Goal: Information Seeking & Learning: Learn about a topic

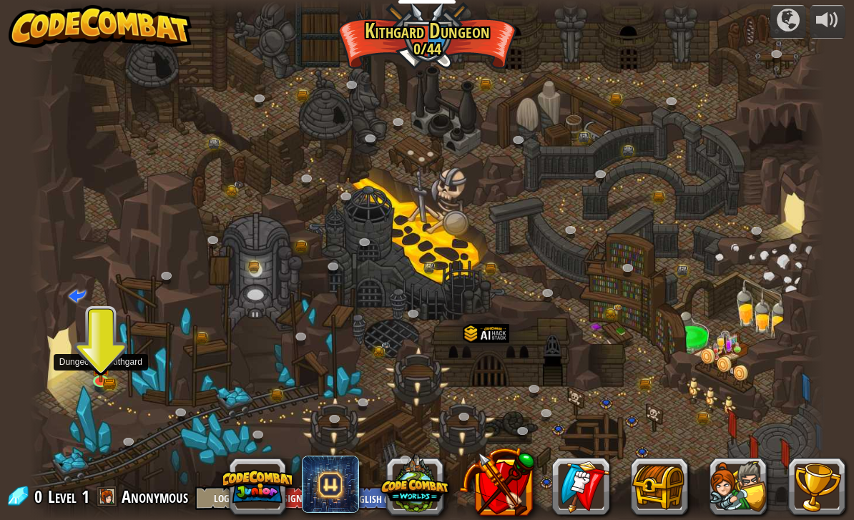
click at [102, 373] on img at bounding box center [101, 367] width 20 height 32
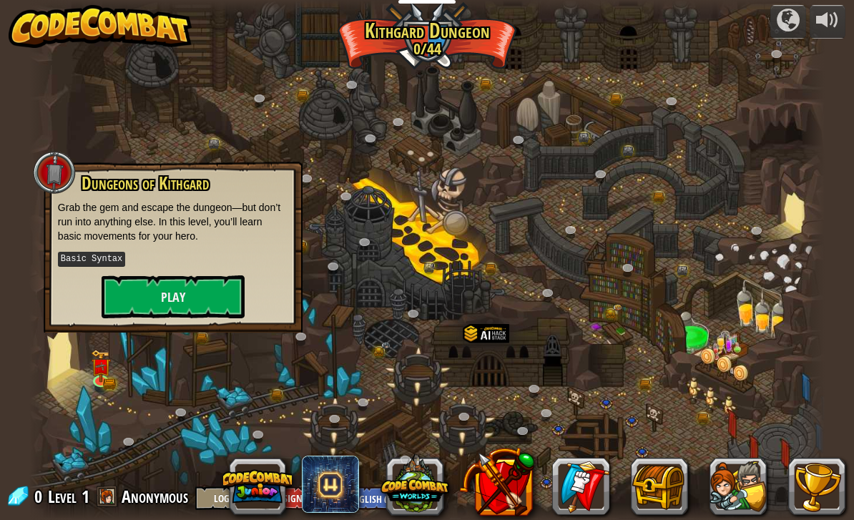
click at [147, 293] on button "Play" at bounding box center [173, 296] width 143 height 43
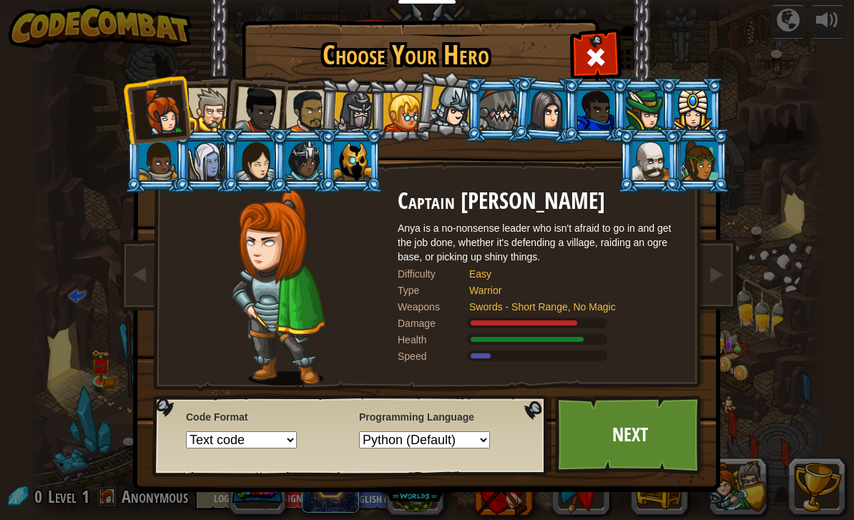
click at [590, 426] on link "Next" at bounding box center [630, 435] width 150 height 79
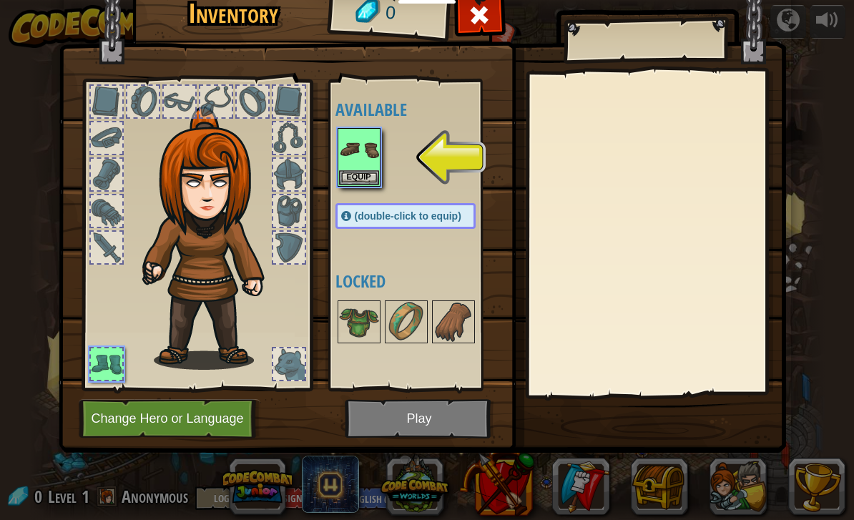
click at [346, 154] on img at bounding box center [359, 150] width 40 height 40
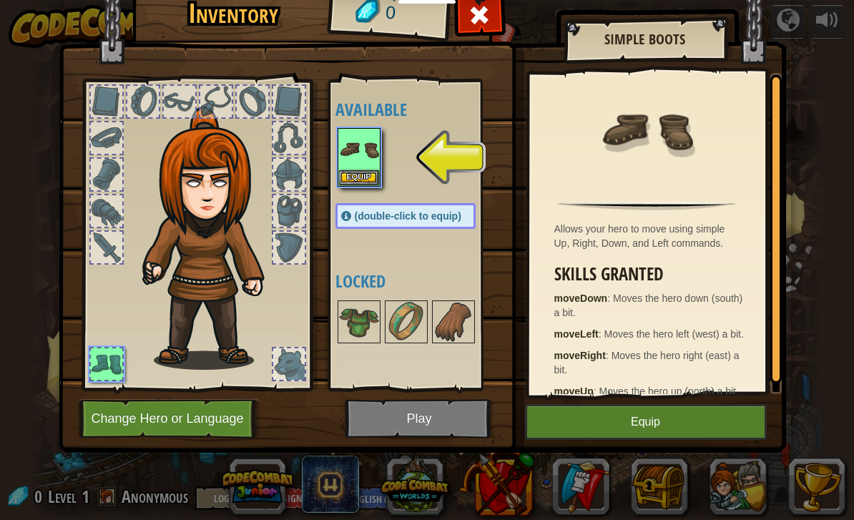
click at [591, 423] on button "Equip" at bounding box center [646, 422] width 242 height 36
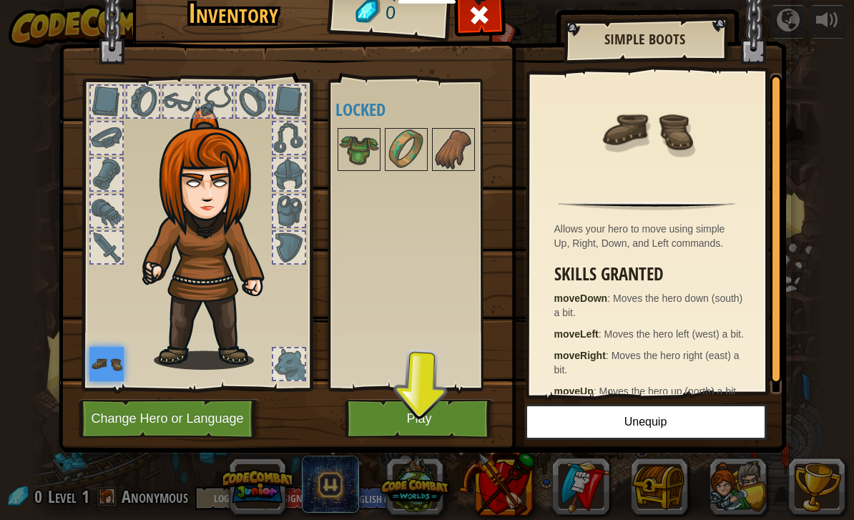
click at [414, 412] on button "Play" at bounding box center [420, 418] width 150 height 39
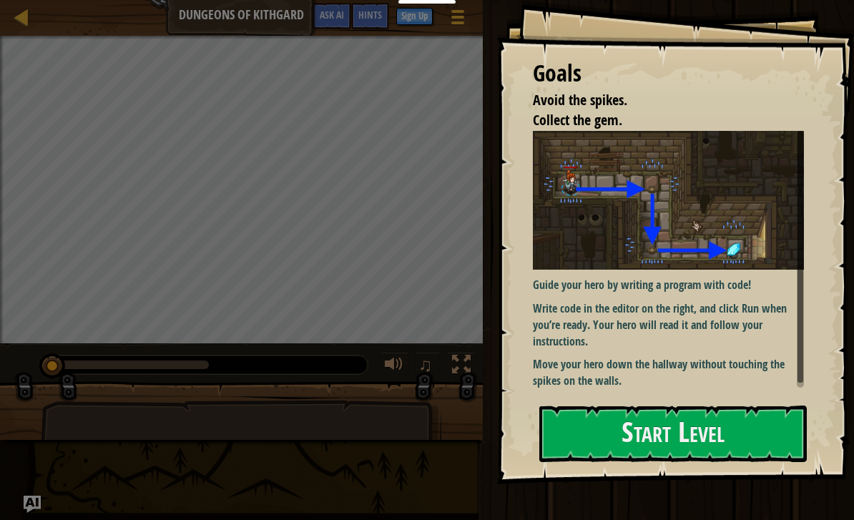
click at [591, 411] on button "Start Level" at bounding box center [673, 434] width 268 height 57
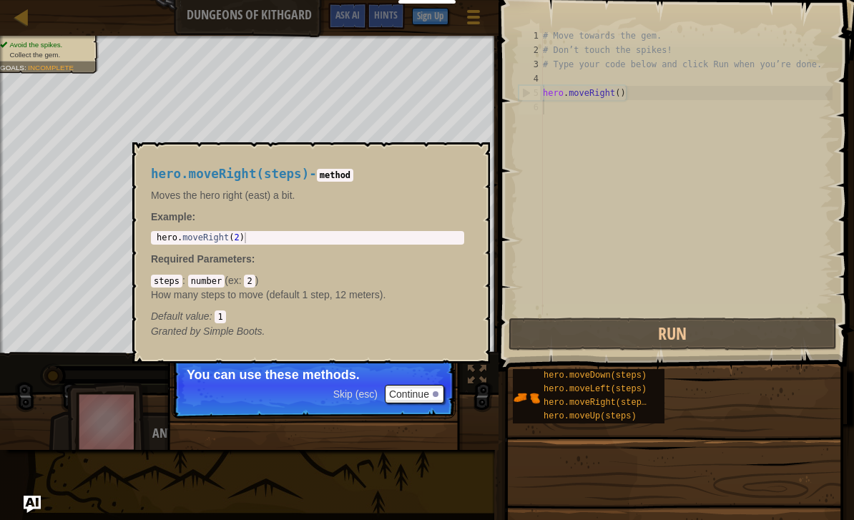
click at [565, 404] on span "hero.moveRight(steps)" at bounding box center [598, 403] width 108 height 10
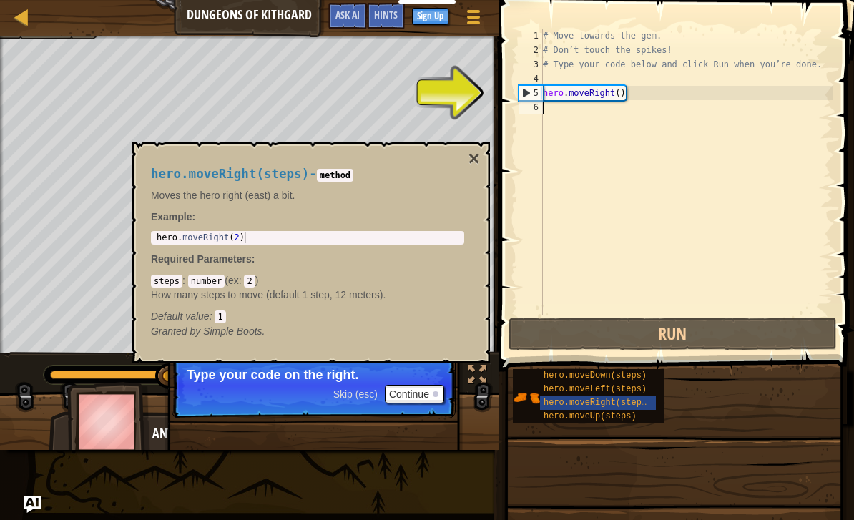
click at [559, 390] on span "hero.moveLeft(steps)" at bounding box center [595, 389] width 103 height 10
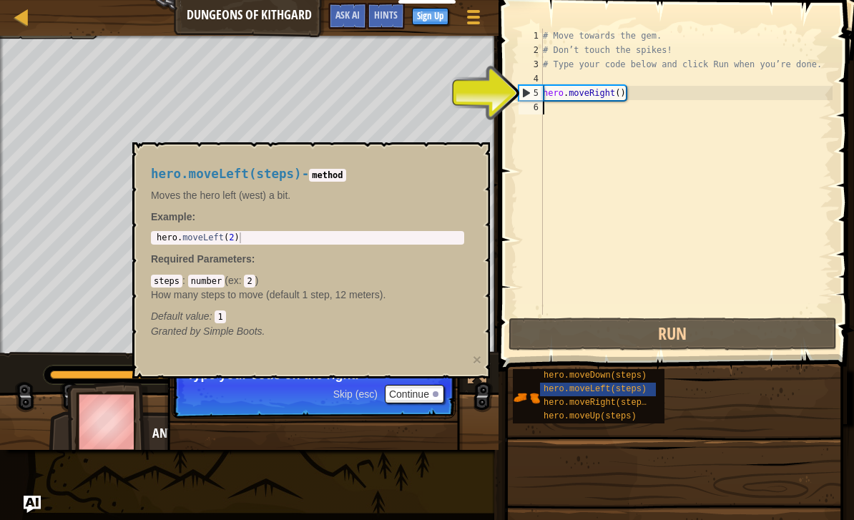
click at [556, 375] on span "hero.moveDown(steps)" at bounding box center [595, 376] width 103 height 10
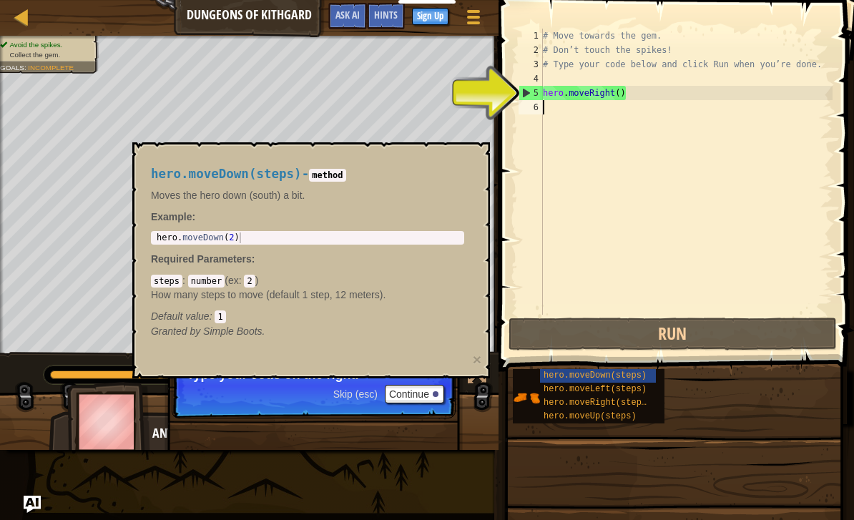
click at [559, 395] on div "hero.moveLeft(steps)" at bounding box center [598, 390] width 116 height 14
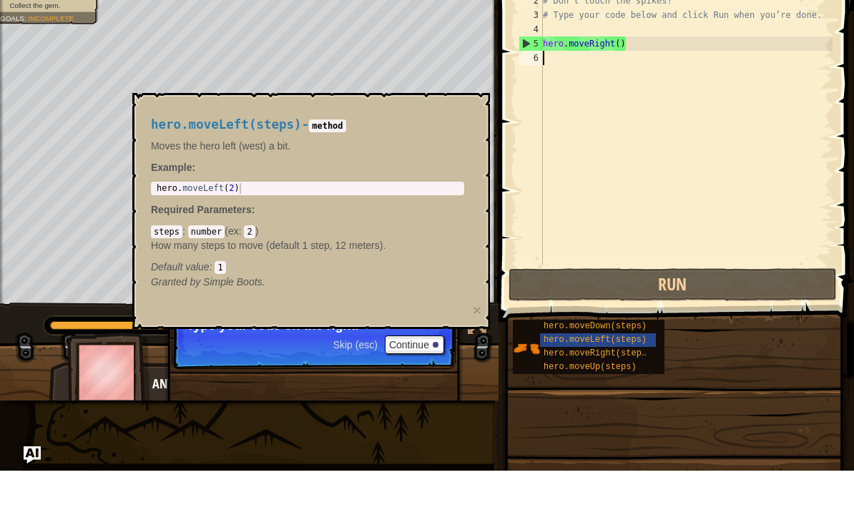
click at [348, 154] on div "hero.moveLeft(steps) - method Moves the hero left (west) a bit. Example : 1 her…" at bounding box center [307, 253] width 333 height 198
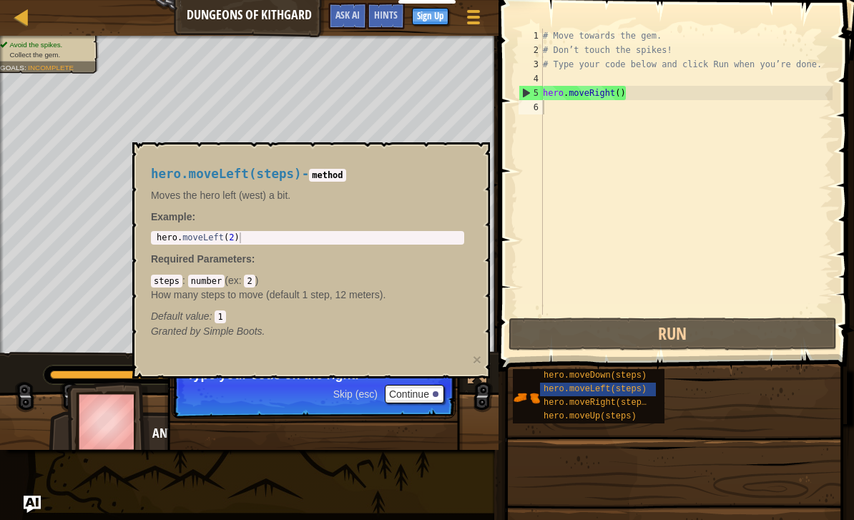
click at [248, 276] on code "2" at bounding box center [249, 281] width 11 height 13
click at [354, 21] on span "Ask AI" at bounding box center [348, 15] width 24 height 14
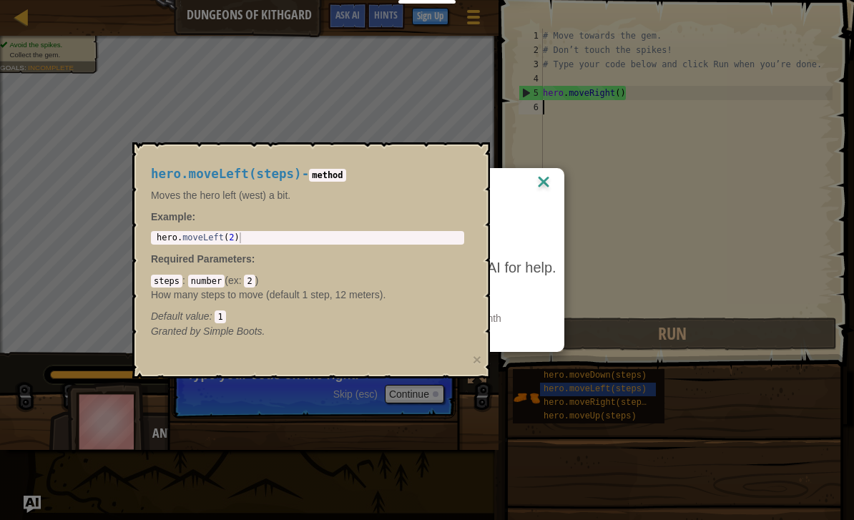
click at [350, 13] on div "AI Hint Need a hint? You can ask the AI for help. Ask the AI 1 AI Bot queries l…" at bounding box center [427, 260] width 854 height 520
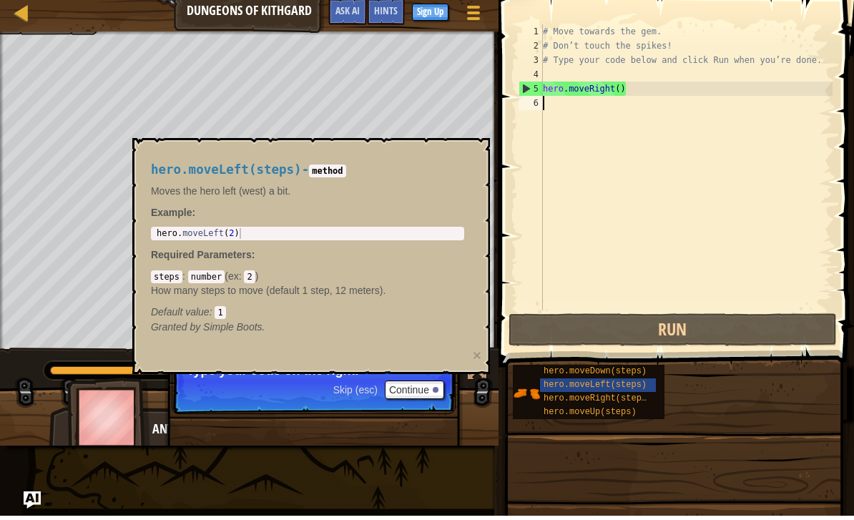
click at [28, 22] on div at bounding box center [22, 17] width 18 height 18
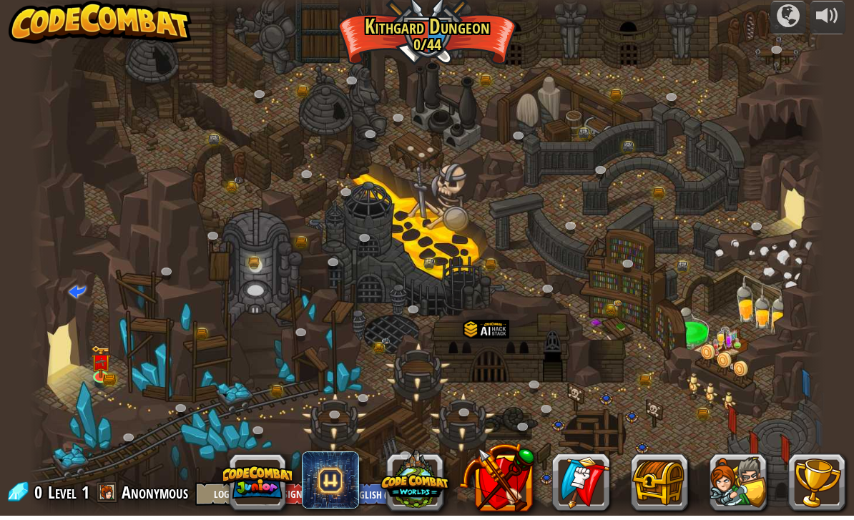
scroll to position [1, 0]
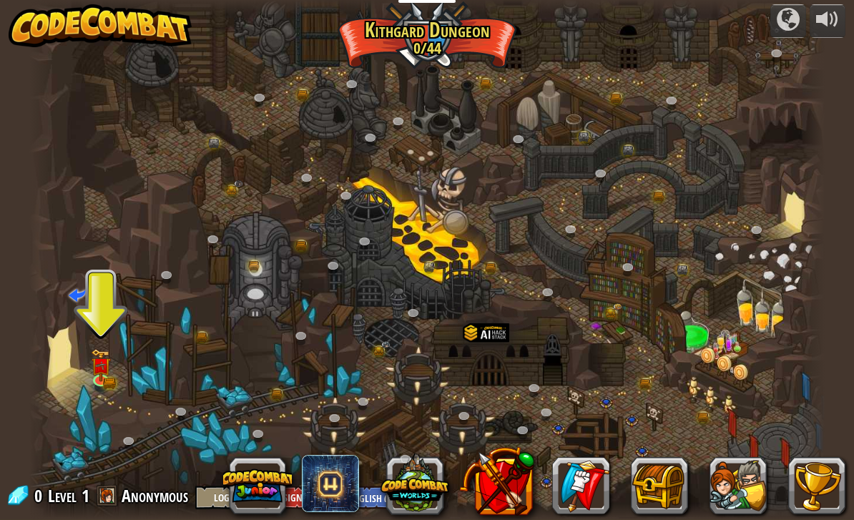
click at [359, 508] on span at bounding box center [330, 483] width 57 height 57
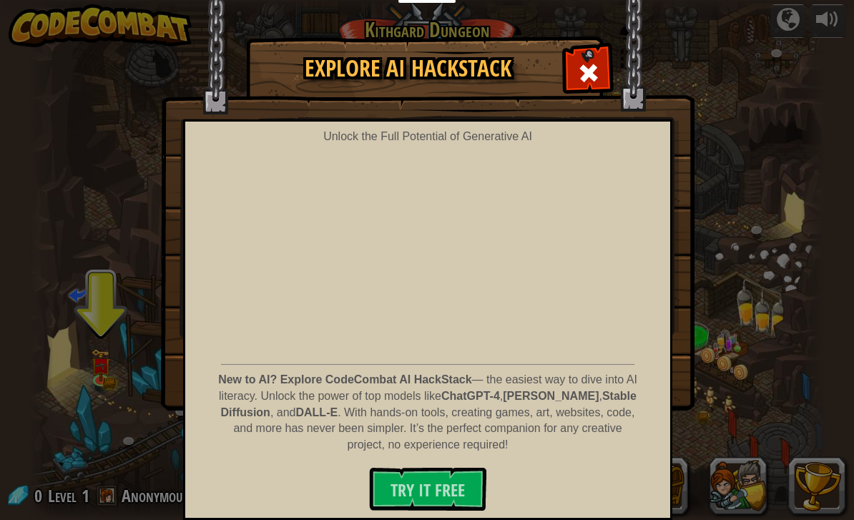
scroll to position [2, 0]
